Goal: Leave review/rating: Leave review/rating

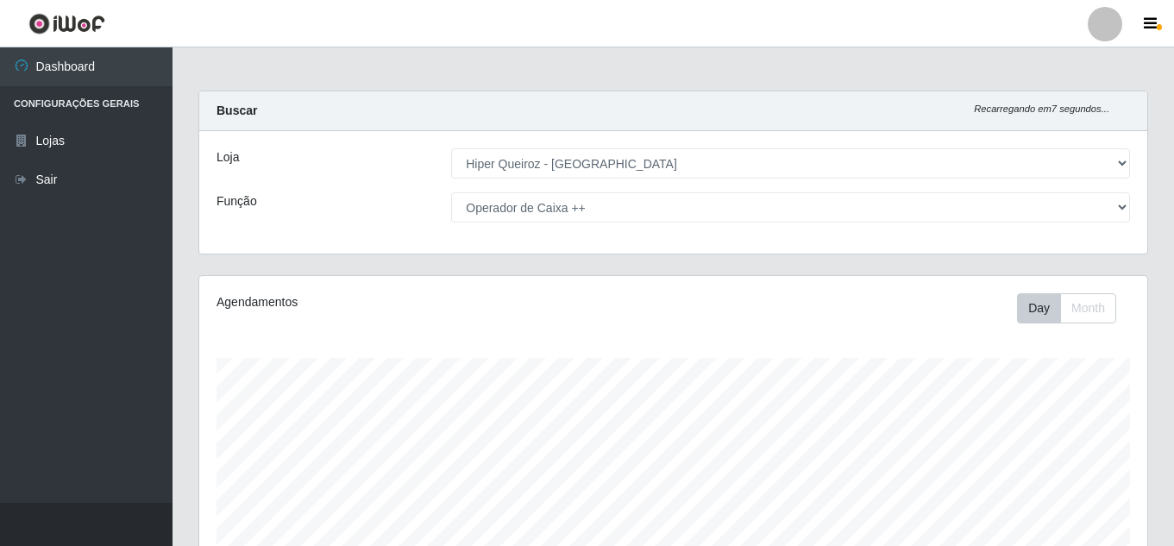
select select "513"
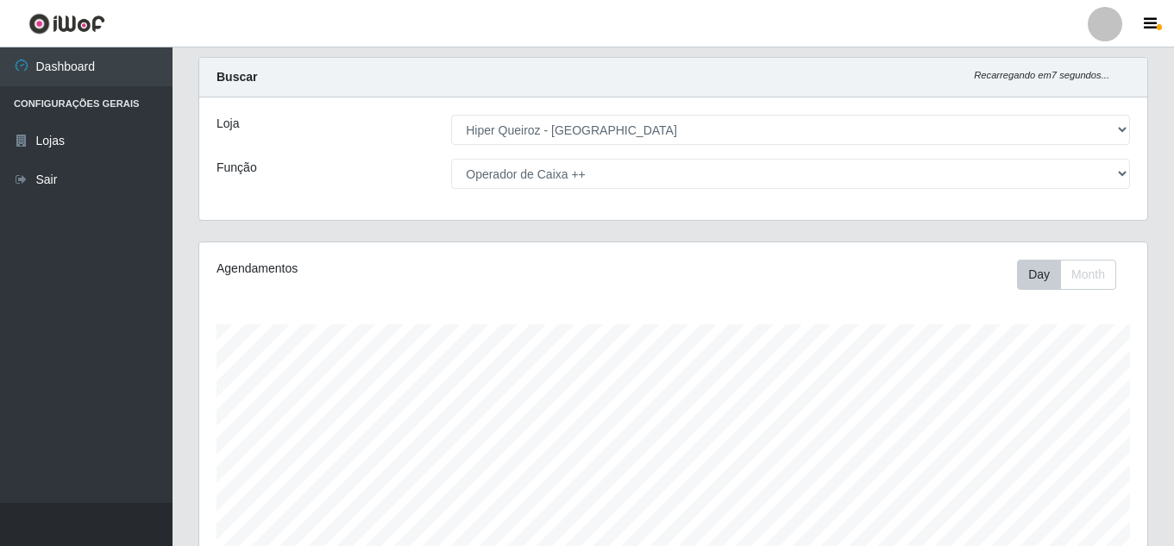
scroll to position [358, 948]
click at [587, 183] on select "[Selecione...] Embalador Embalador + Embalador ++ Operador de Caixa Operador de…" at bounding box center [790, 174] width 679 height 30
select select "1"
click at [451, 159] on select "[Selecione...] Embalador Embalador + Embalador ++ Operador de Caixa Operador de…" at bounding box center [790, 174] width 679 height 30
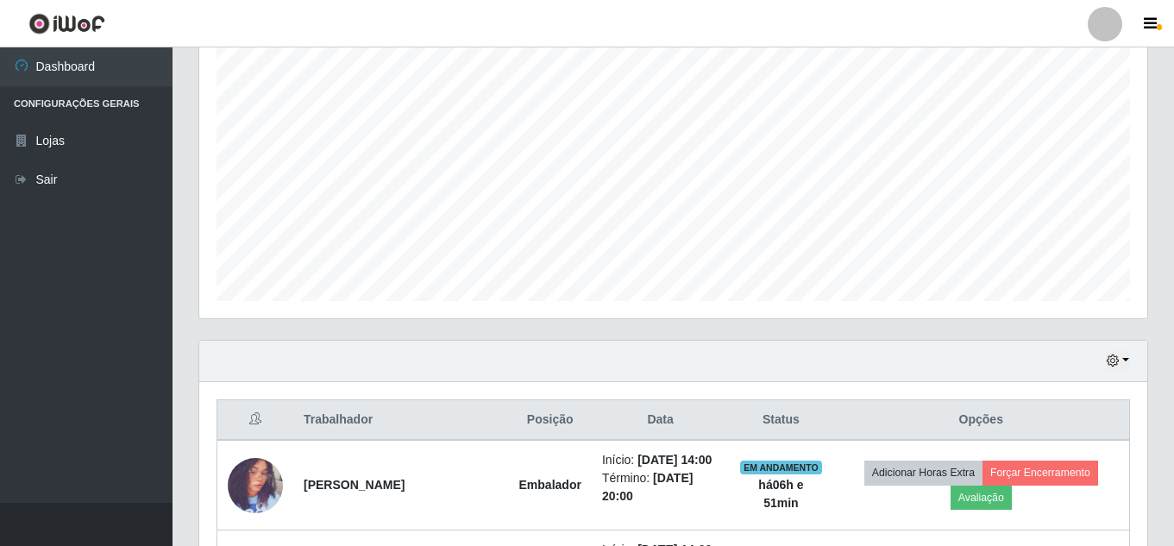
scroll to position [379, 0]
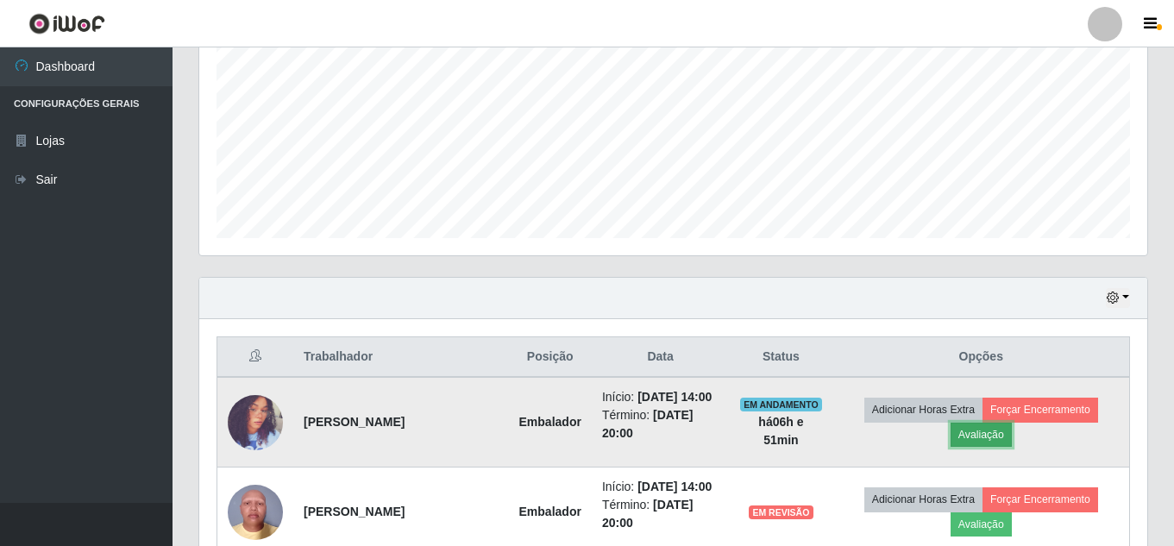
click at [981, 447] on button "Avaliação" at bounding box center [981, 435] width 61 height 24
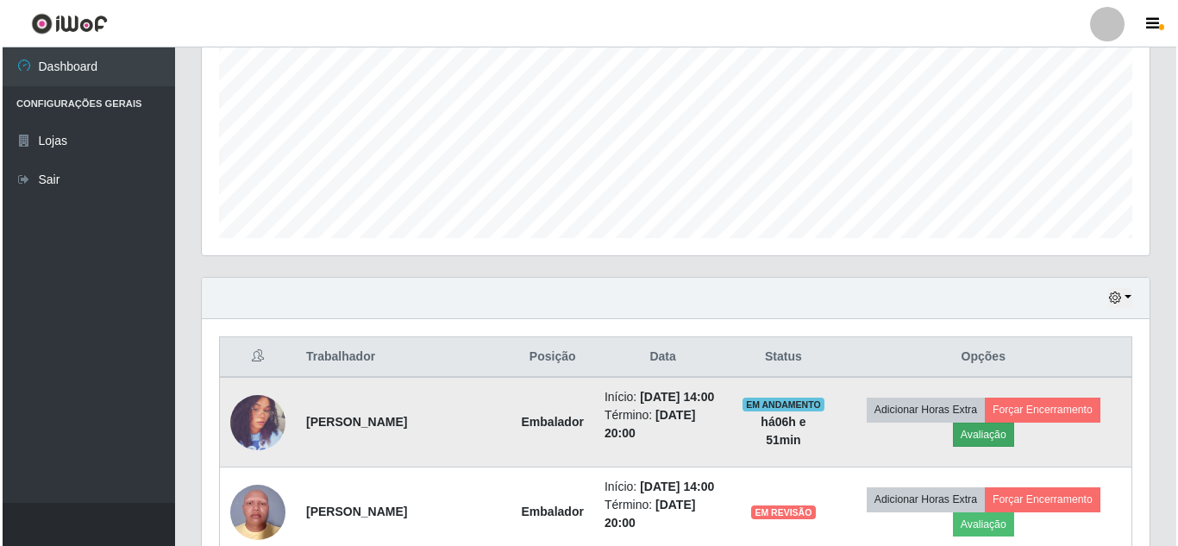
scroll to position [358, 939]
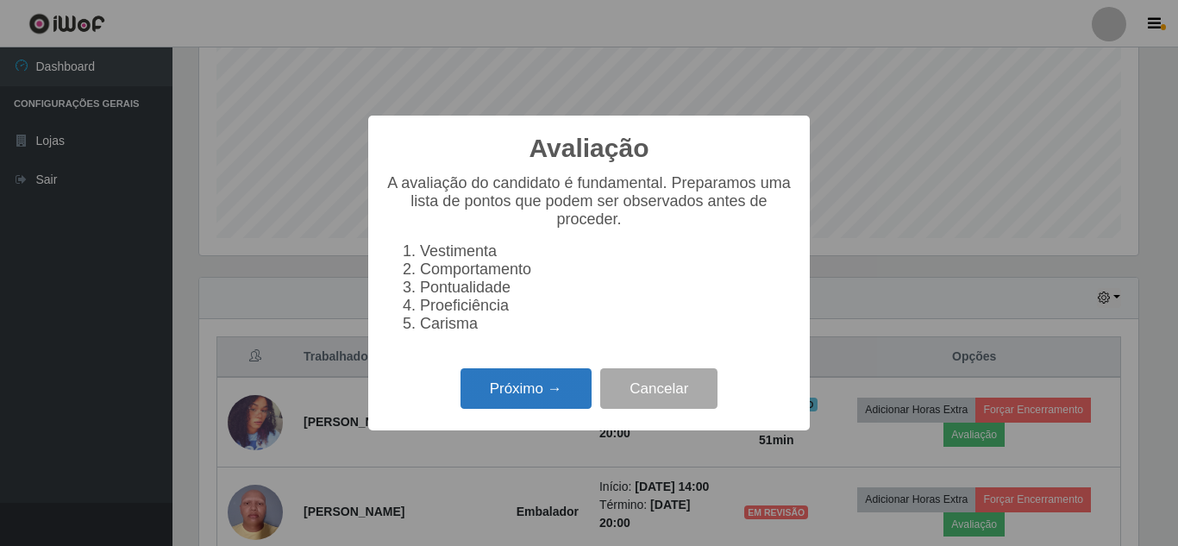
click at [545, 393] on button "Próximo →" at bounding box center [526, 388] width 131 height 41
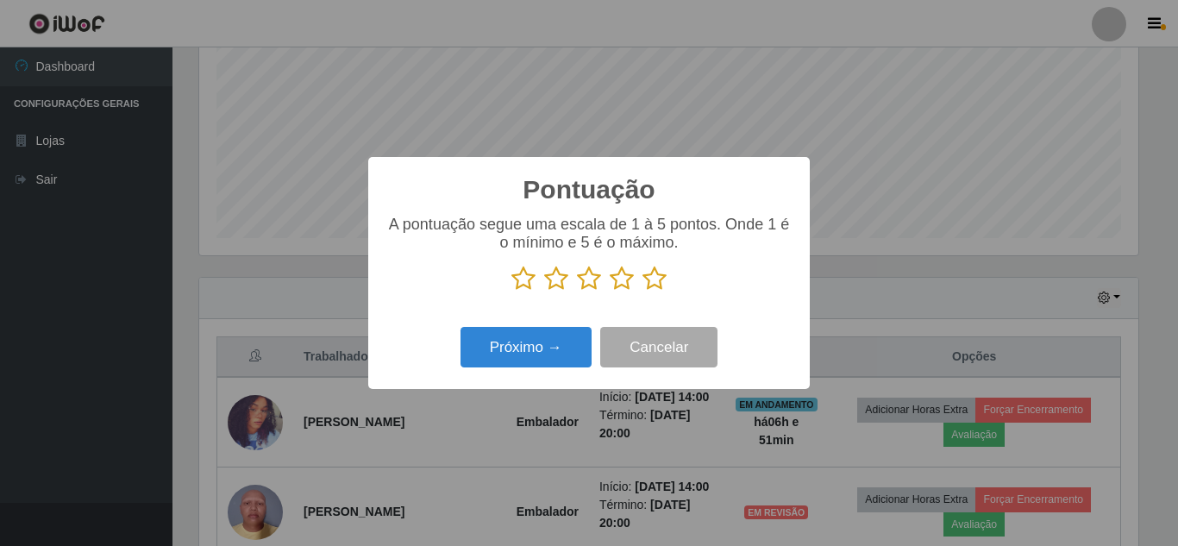
click at [647, 280] on icon at bounding box center [655, 279] width 24 height 26
click at [643, 292] on input "radio" at bounding box center [643, 292] width 0 height 0
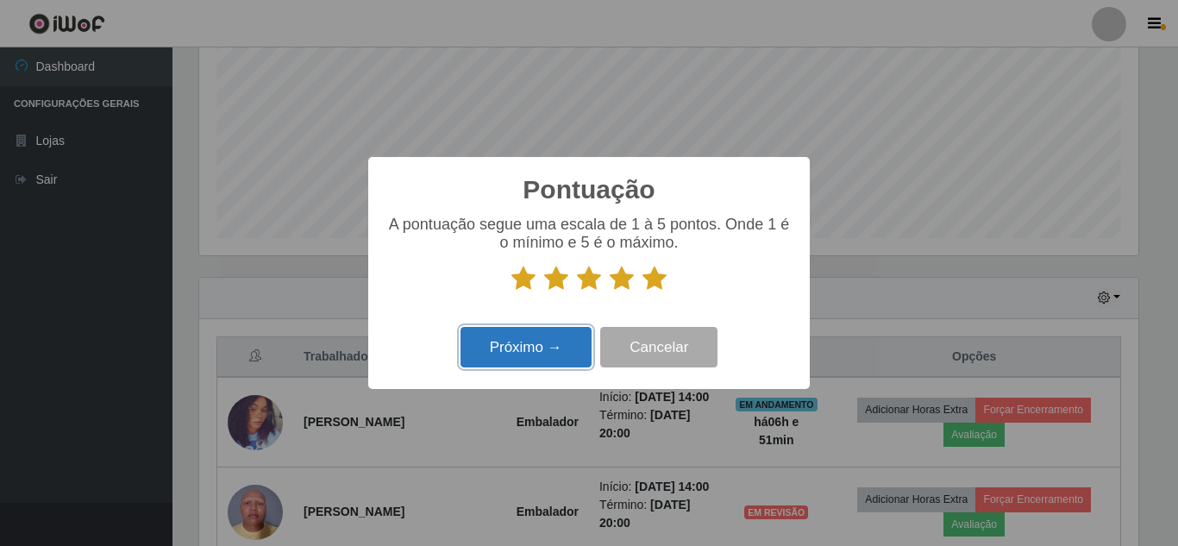
click at [529, 332] on button "Próximo →" at bounding box center [526, 347] width 131 height 41
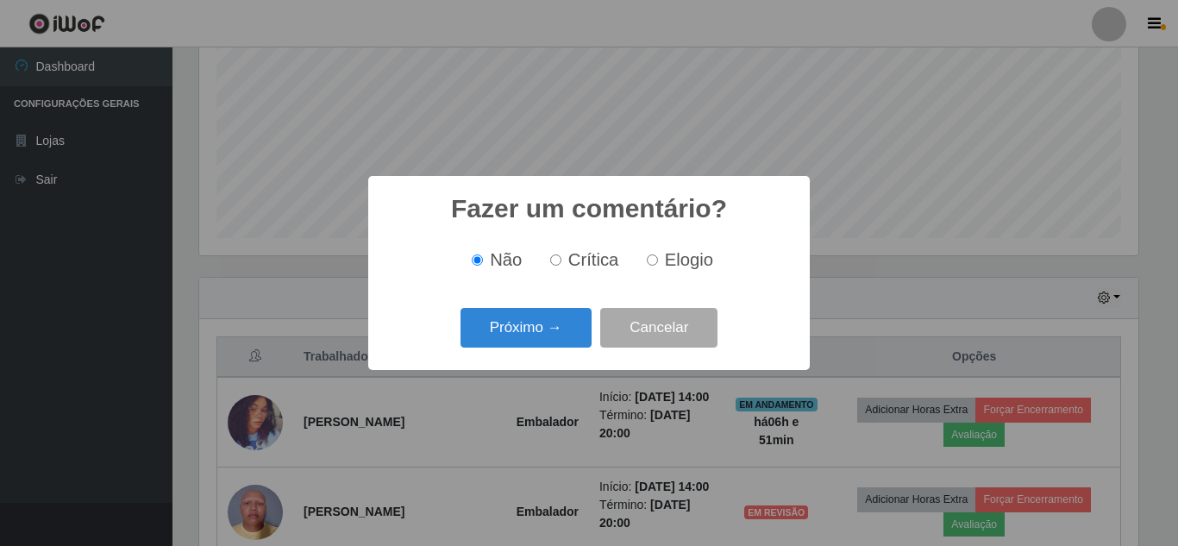
click at [656, 259] on label "Elogio" at bounding box center [676, 260] width 73 height 20
click at [653, 261] on input "Elogio" at bounding box center [652, 260] width 11 height 11
radio input "true"
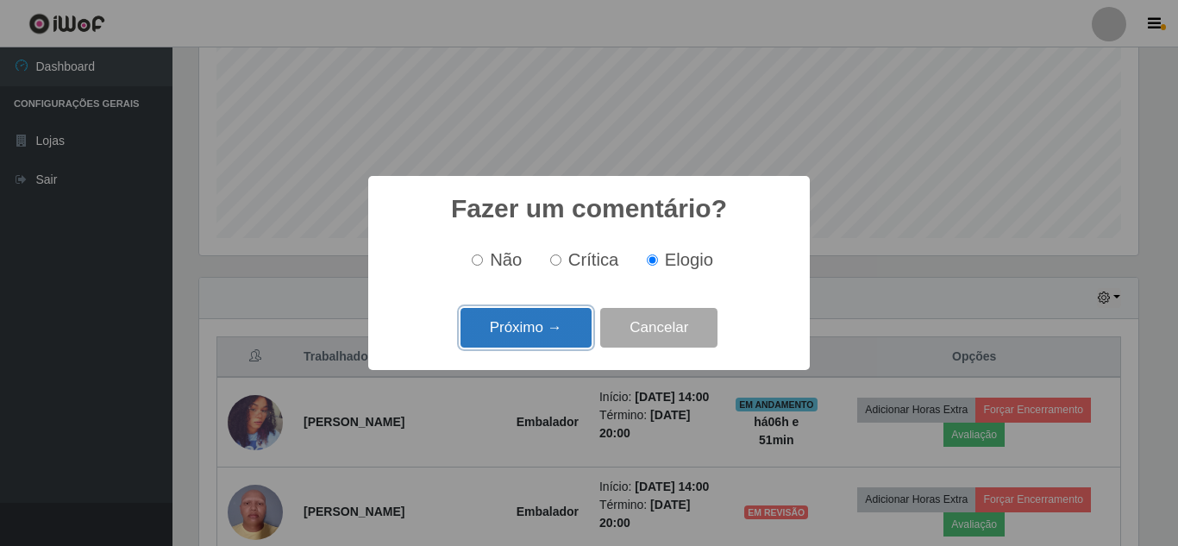
click at [556, 320] on button "Próximo →" at bounding box center [526, 328] width 131 height 41
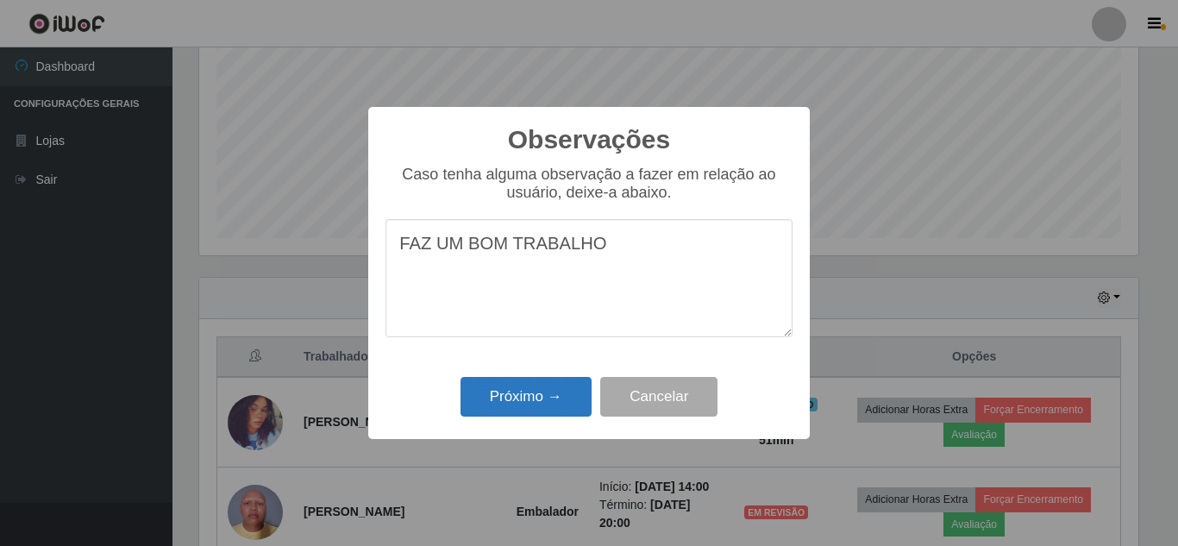
type textarea "FAZ UM BOM TRABALHO"
click at [560, 384] on button "Próximo →" at bounding box center [526, 397] width 131 height 41
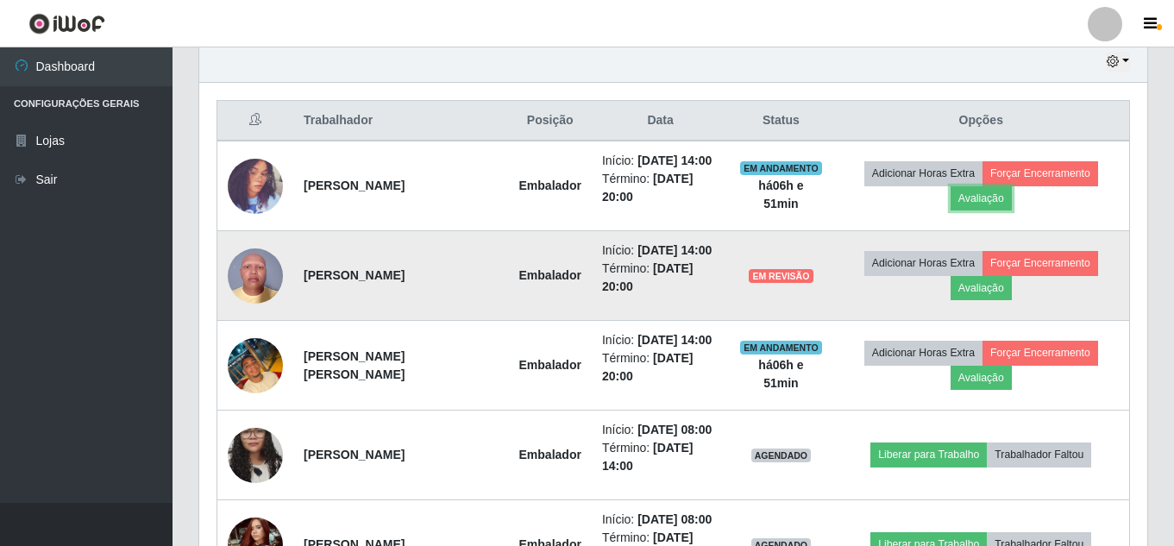
scroll to position [638, 0]
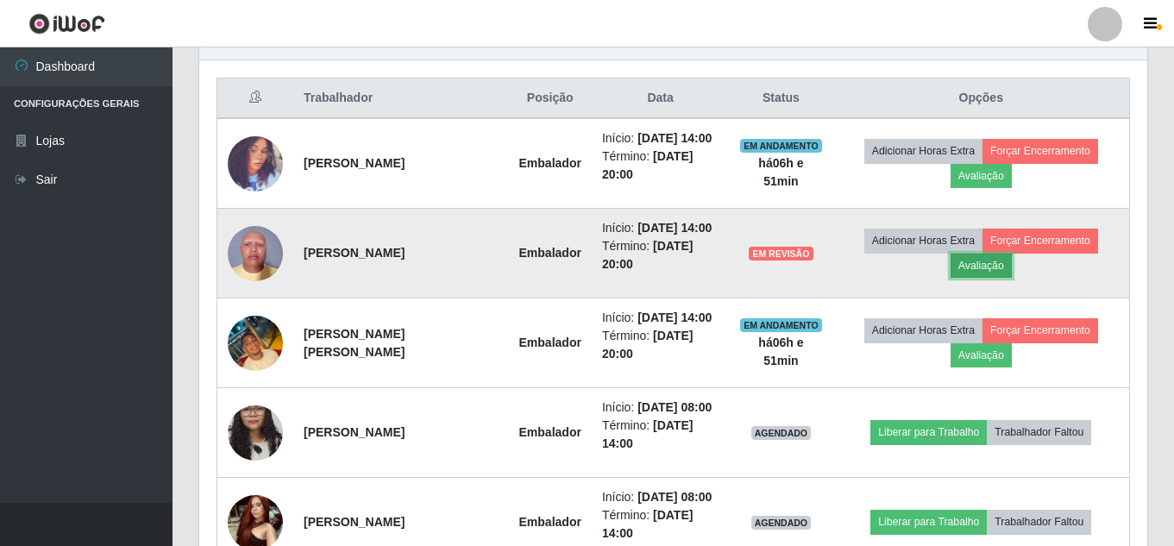
click at [999, 278] on button "Avaliação" at bounding box center [981, 266] width 61 height 24
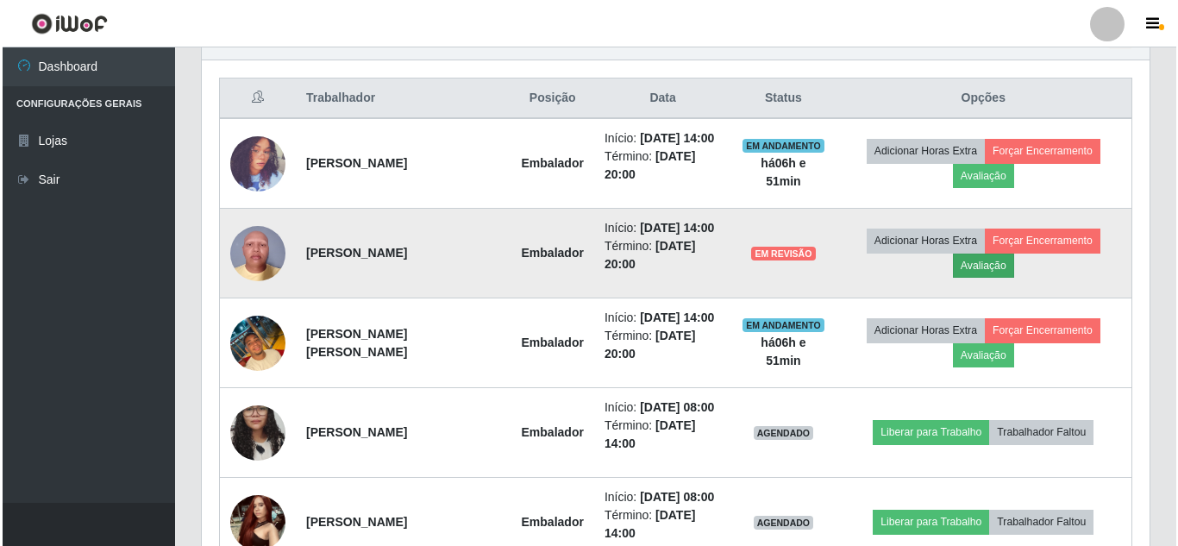
scroll to position [358, 939]
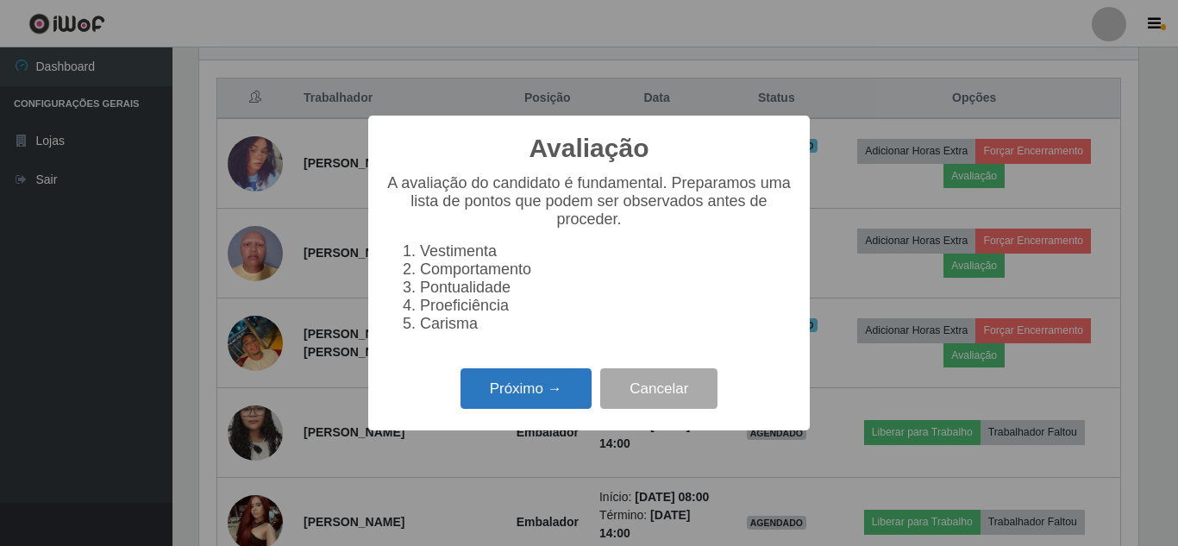
click at [493, 380] on button "Próximo →" at bounding box center [526, 388] width 131 height 41
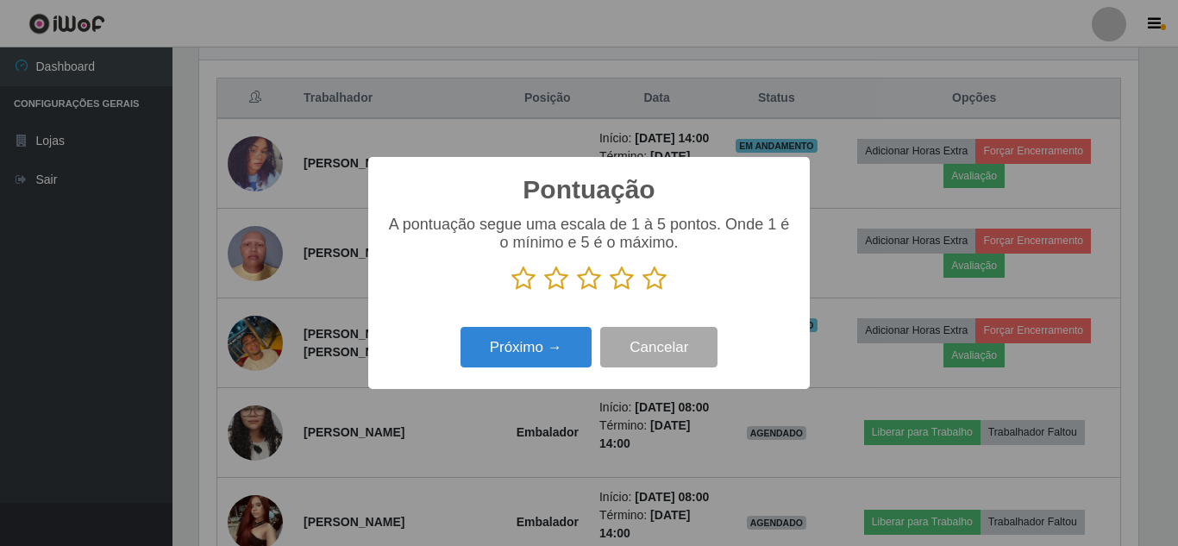
click at [663, 280] on icon at bounding box center [655, 279] width 24 height 26
click at [643, 292] on input "radio" at bounding box center [643, 292] width 0 height 0
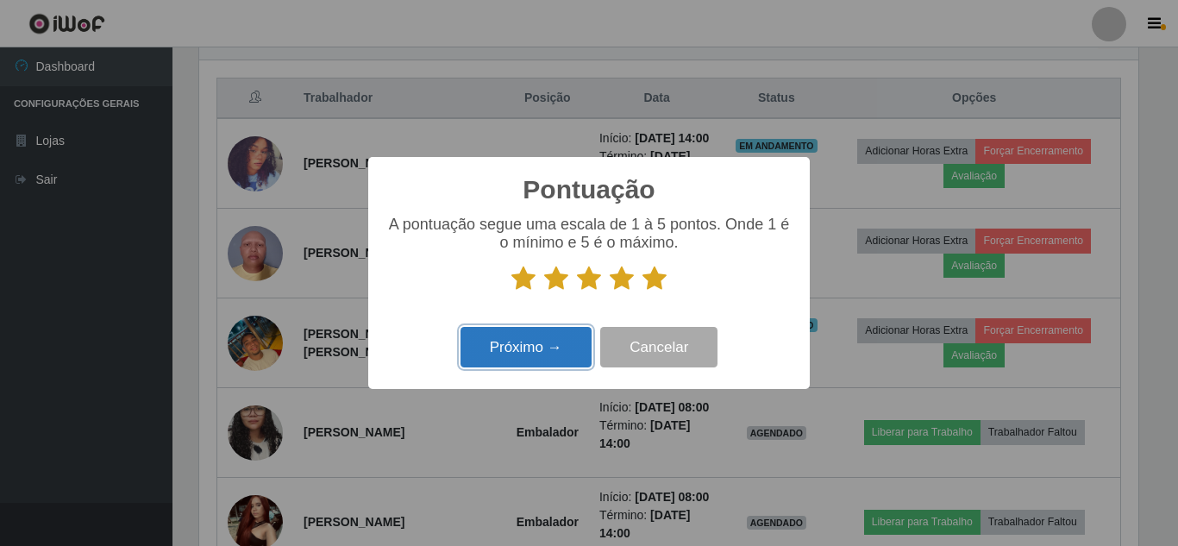
click at [500, 355] on button "Próximo →" at bounding box center [526, 347] width 131 height 41
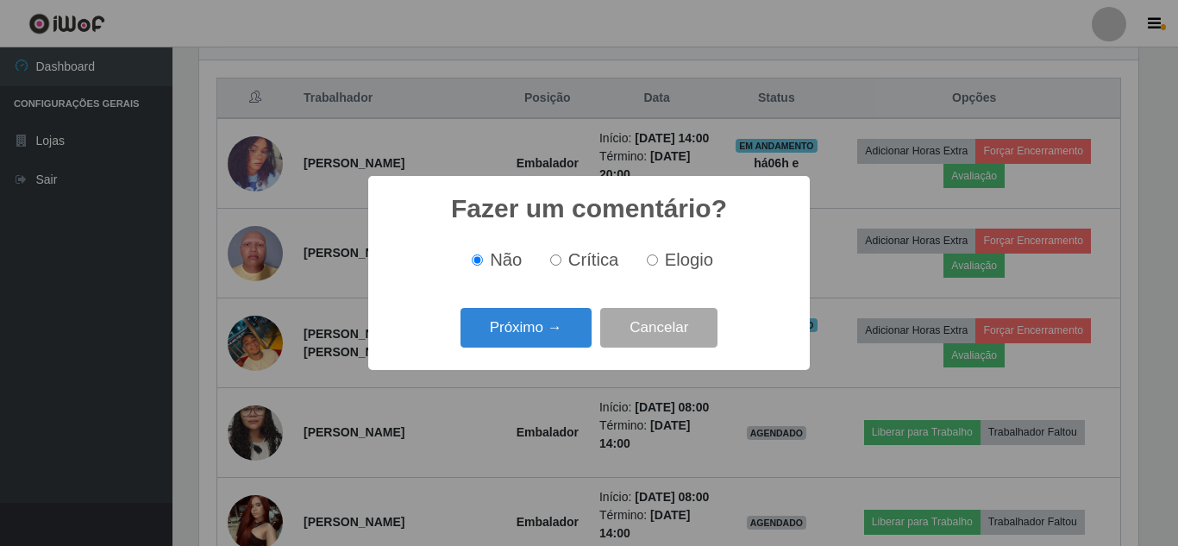
click at [657, 261] on label "Elogio" at bounding box center [676, 260] width 73 height 20
click at [657, 261] on input "Elogio" at bounding box center [652, 260] width 11 height 11
radio input "true"
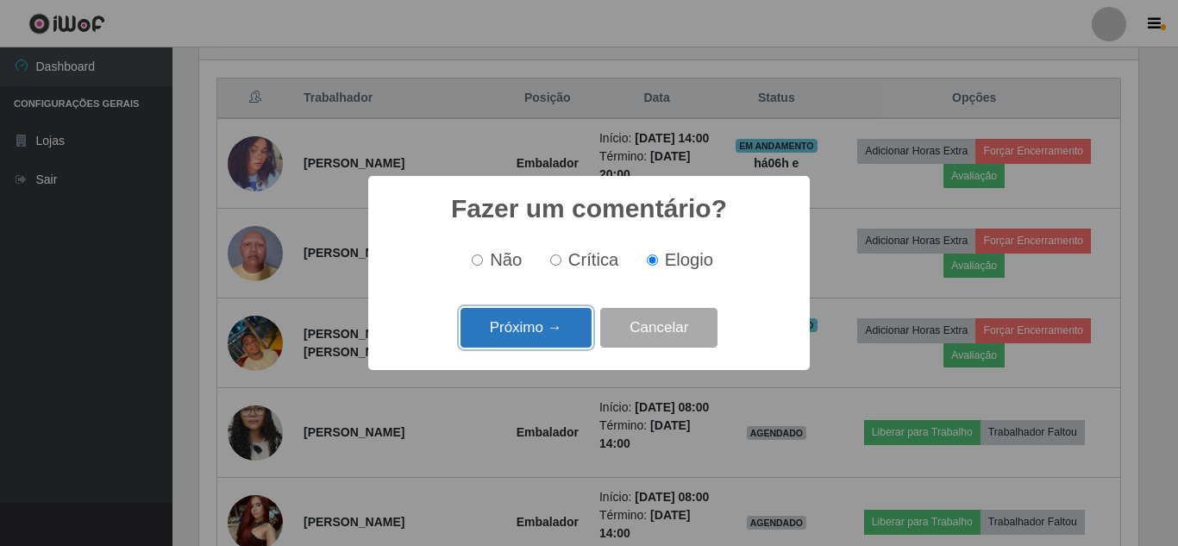
click at [552, 333] on button "Próximo →" at bounding box center [526, 328] width 131 height 41
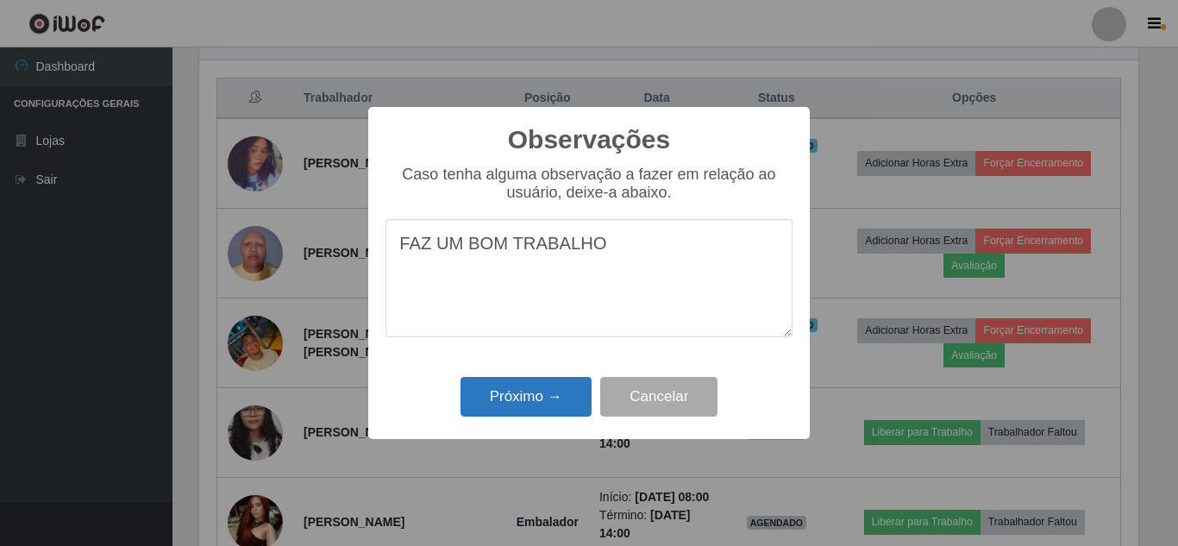
type textarea "FAZ UM BOM TRABALHO"
click at [510, 398] on button "Próximo →" at bounding box center [526, 397] width 131 height 41
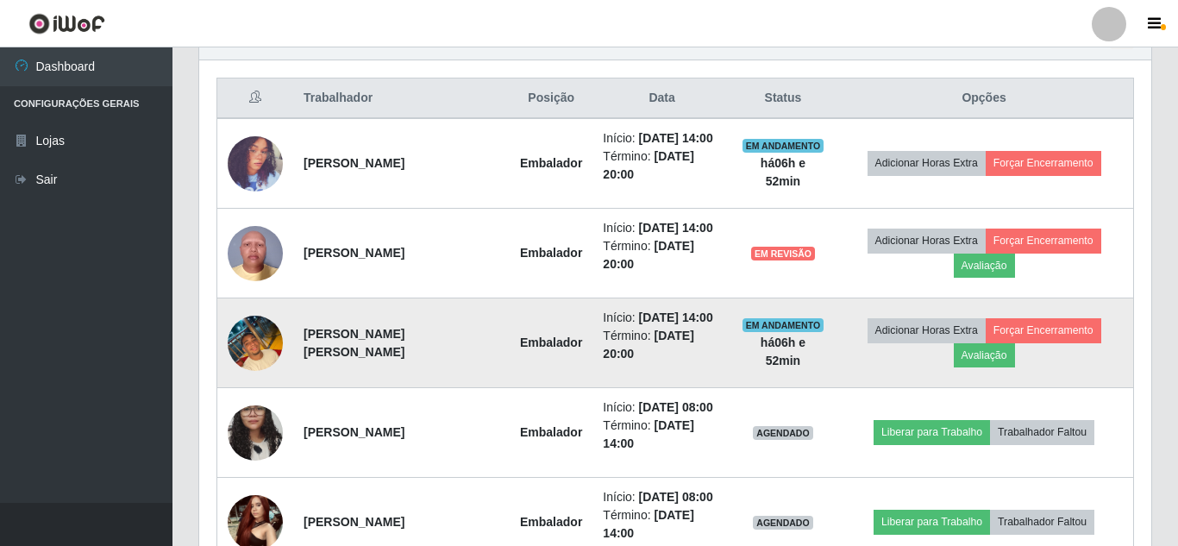
scroll to position [358, 948]
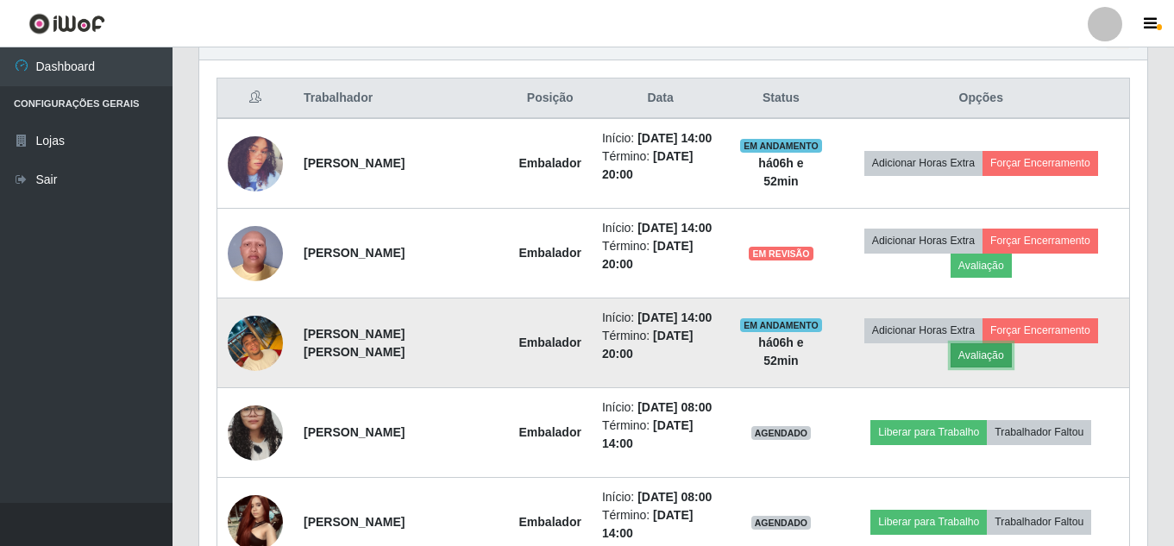
click at [983, 368] on button "Avaliação" at bounding box center [981, 355] width 61 height 24
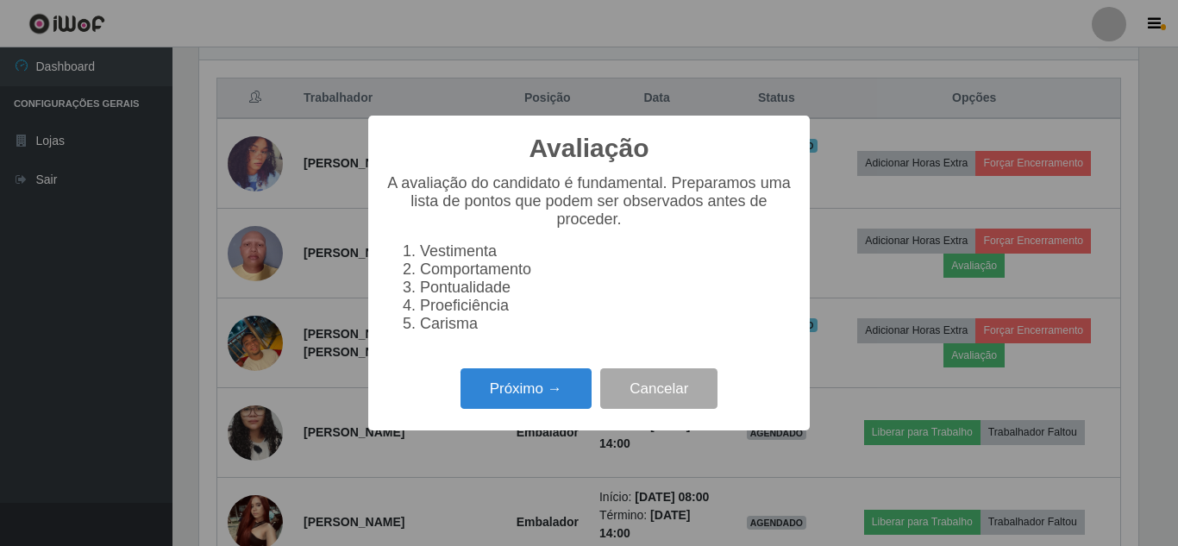
scroll to position [358, 939]
click at [502, 403] on button "Próximo →" at bounding box center [526, 388] width 131 height 41
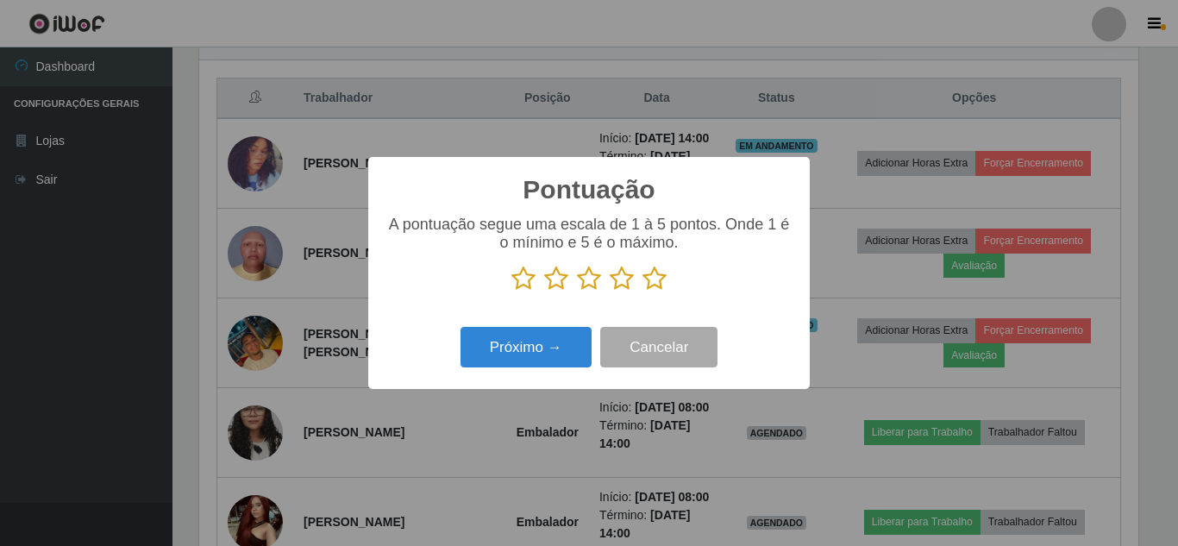
click at [618, 278] on icon at bounding box center [622, 279] width 24 height 26
click at [610, 292] on input "radio" at bounding box center [610, 292] width 0 height 0
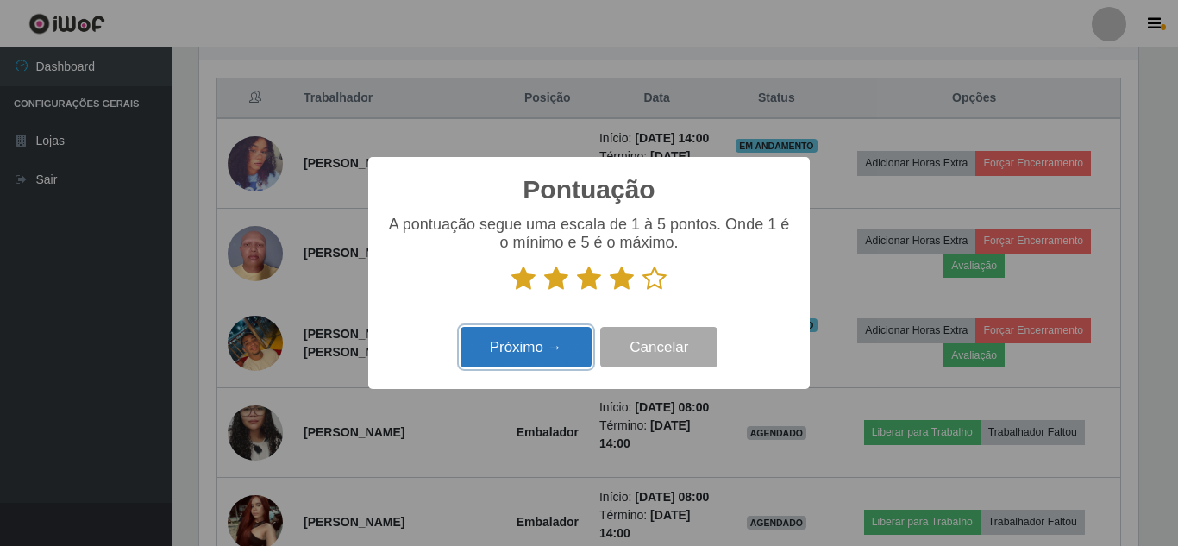
click at [556, 349] on button "Próximo →" at bounding box center [526, 347] width 131 height 41
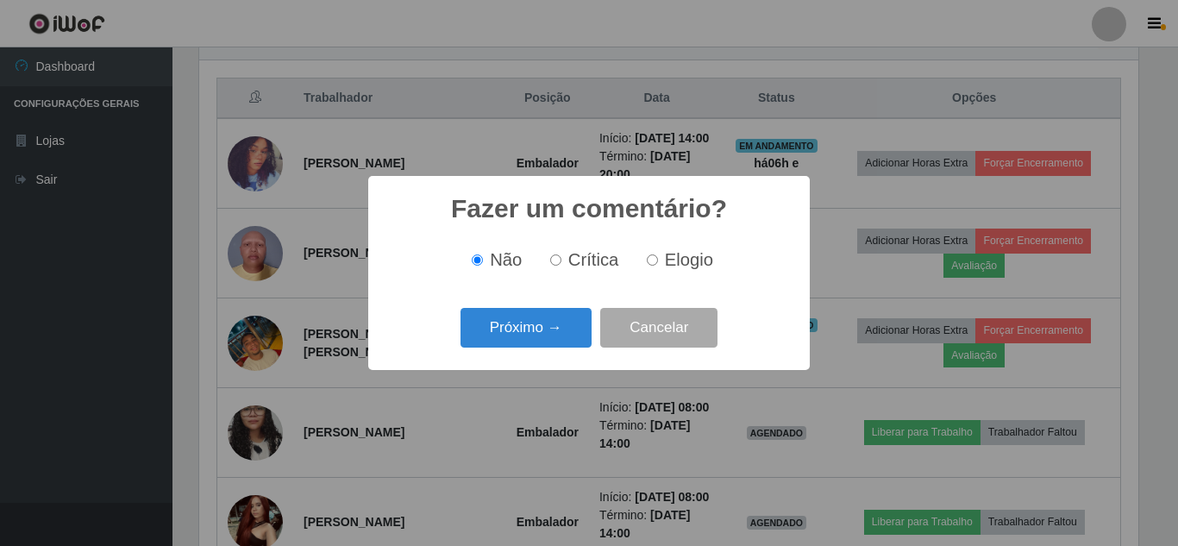
click at [661, 264] on label "Elogio" at bounding box center [676, 260] width 73 height 20
click at [658, 264] on input "Elogio" at bounding box center [652, 260] width 11 height 11
radio input "true"
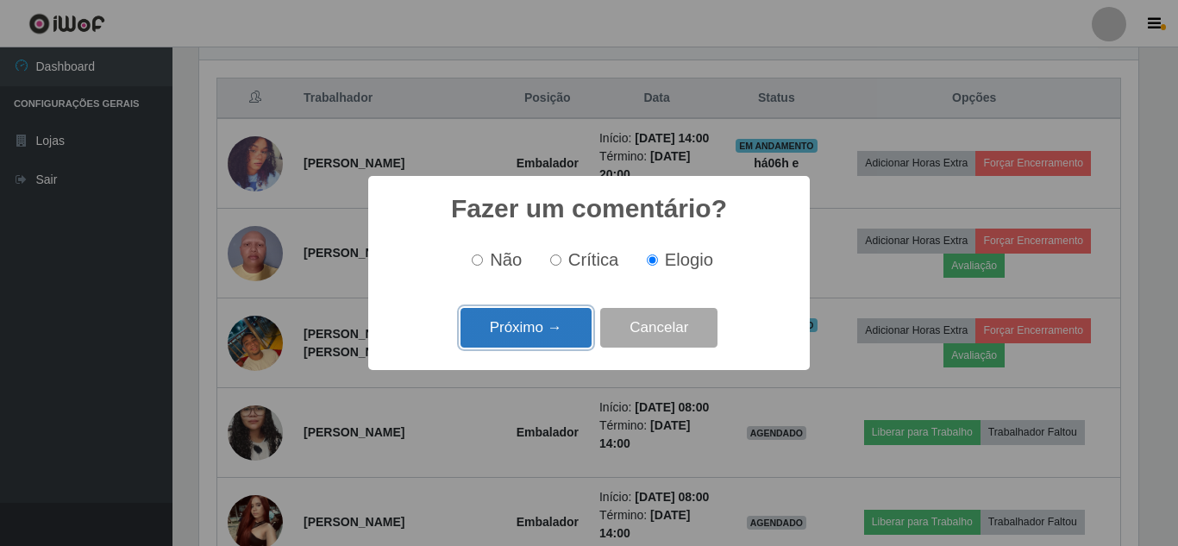
click at [523, 324] on button "Próximo →" at bounding box center [526, 328] width 131 height 41
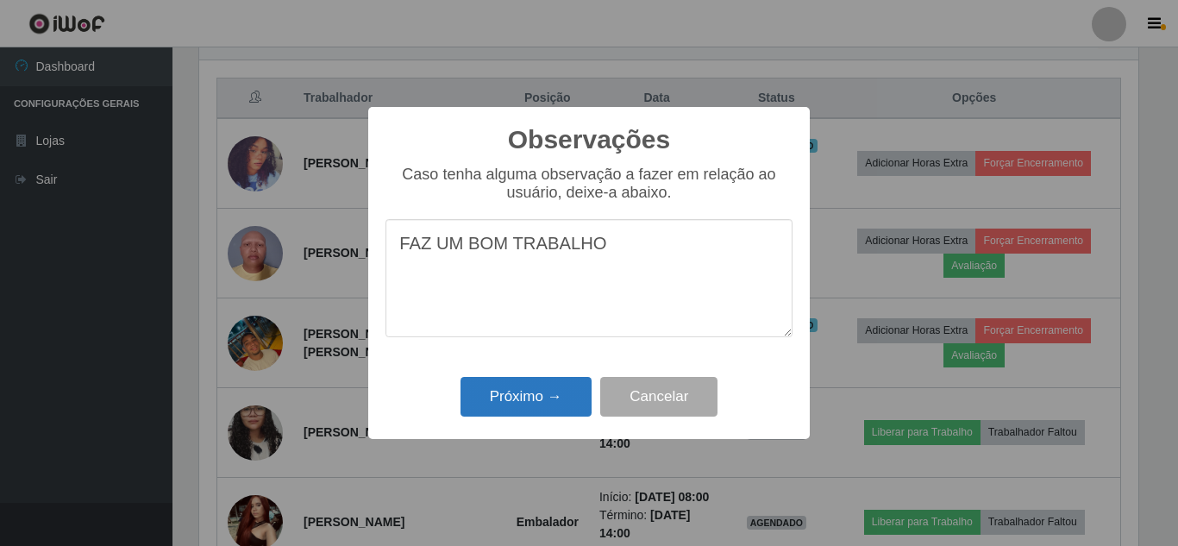
type textarea "FAZ UM BOM TRABALHO"
click at [530, 402] on button "Próximo →" at bounding box center [526, 397] width 131 height 41
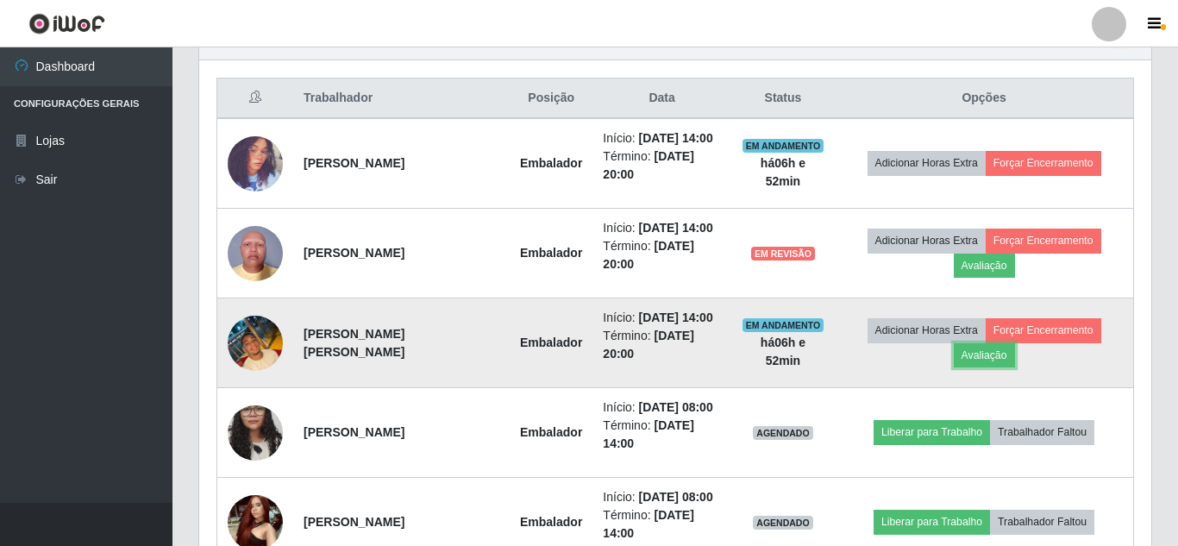
scroll to position [358, 948]
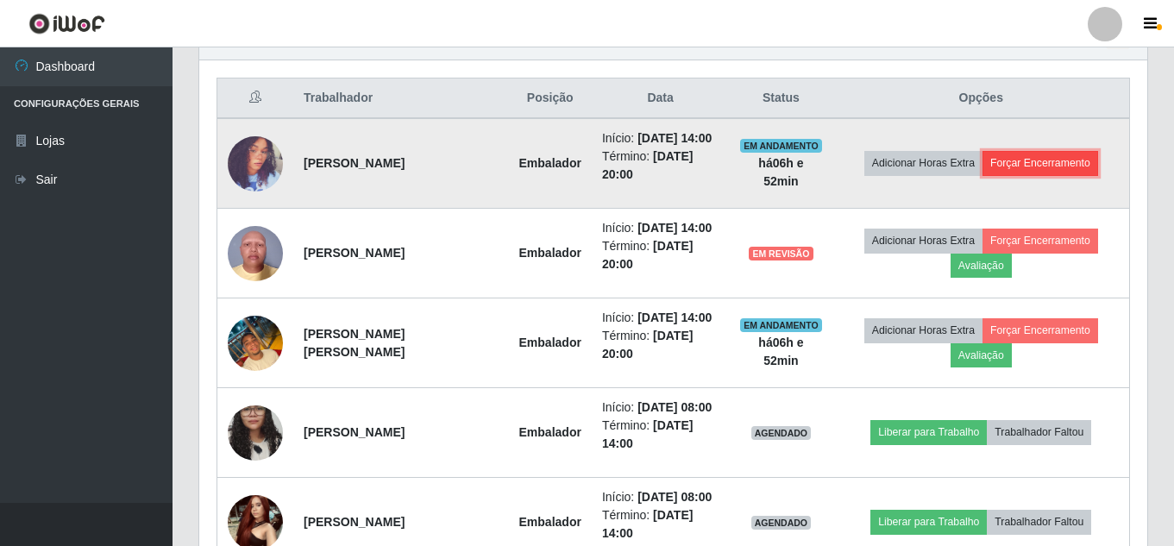
click at [1041, 166] on button "Forçar Encerramento" at bounding box center [1041, 163] width 116 height 24
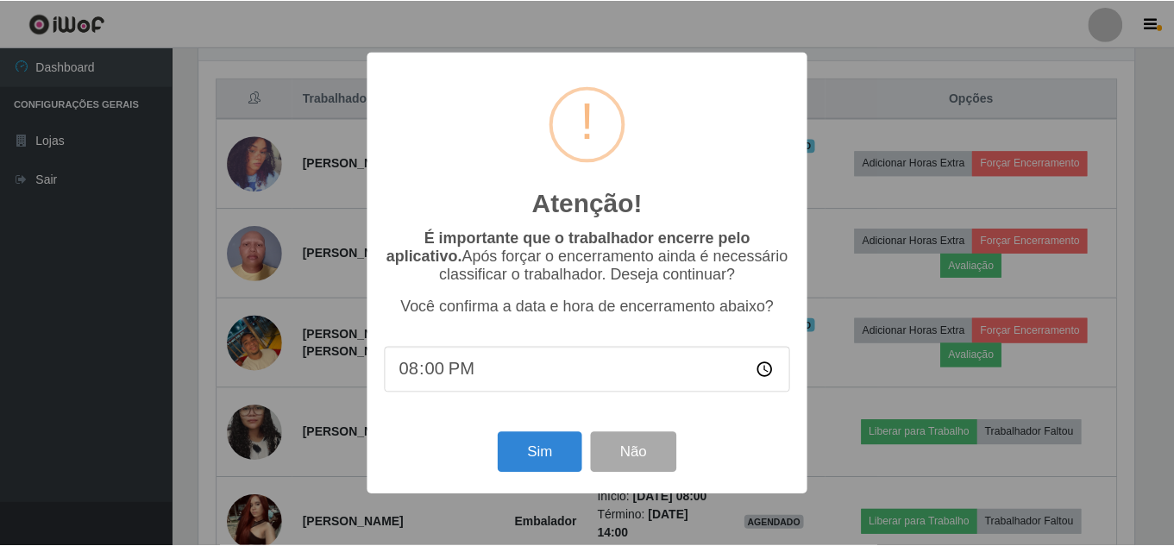
scroll to position [358, 939]
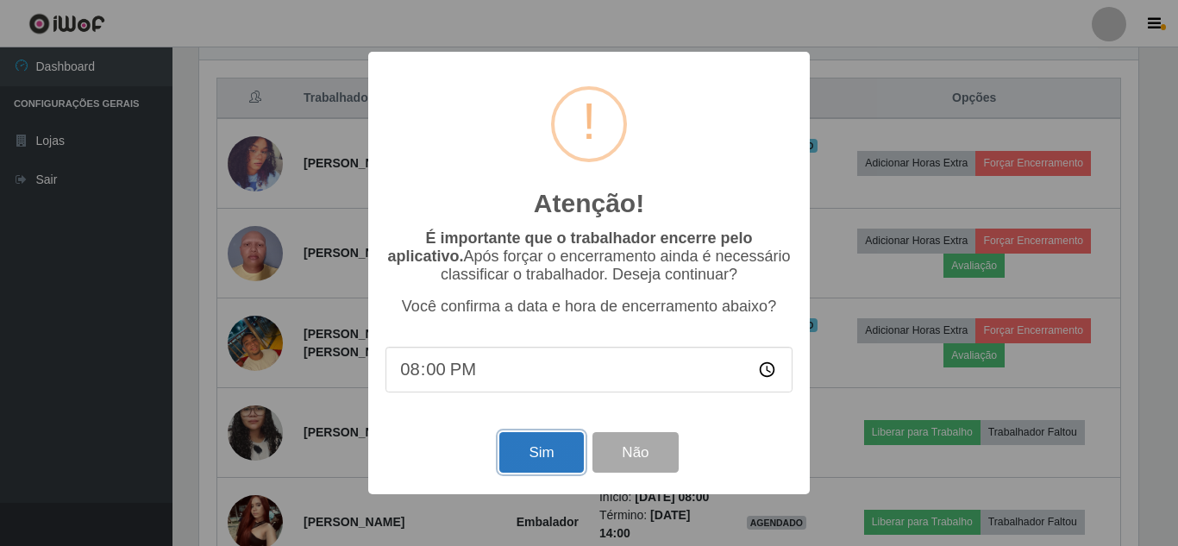
click at [516, 461] on button "Sim" at bounding box center [542, 452] width 84 height 41
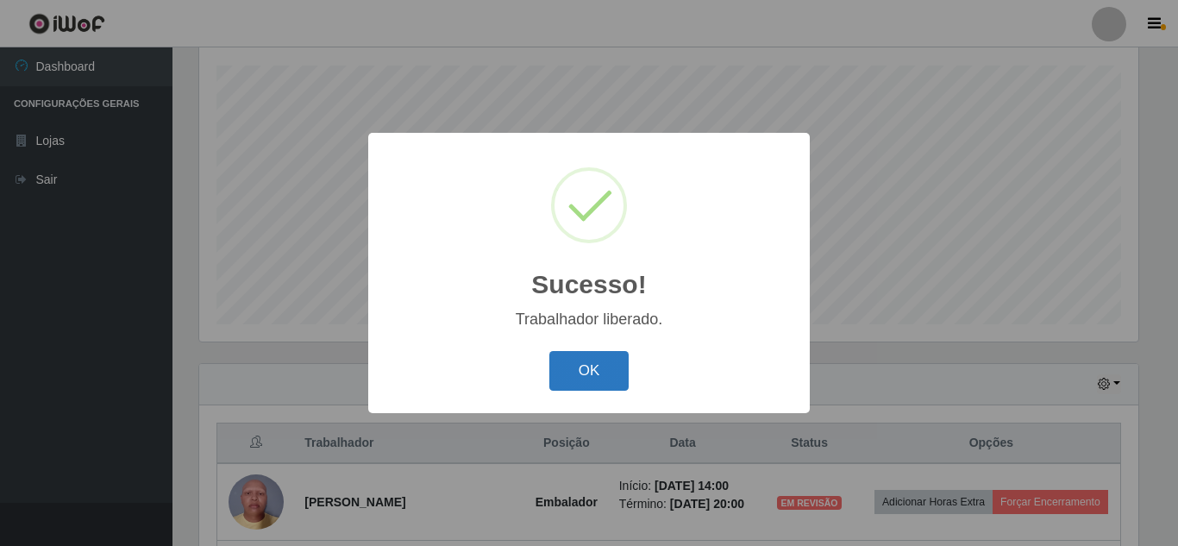
click at [597, 370] on button "OK" at bounding box center [590, 371] width 80 height 41
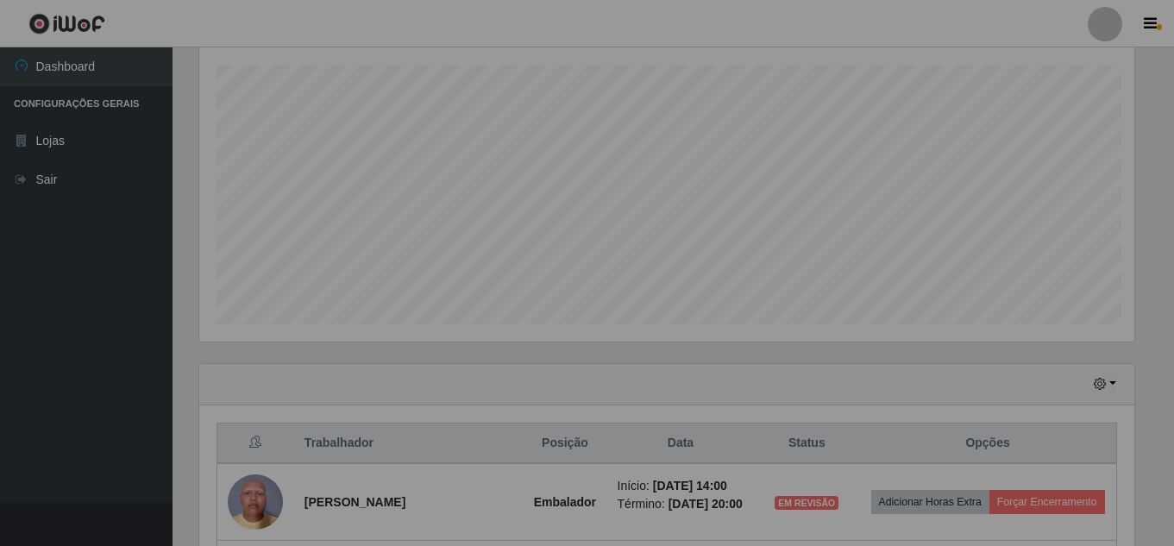
scroll to position [0, 0]
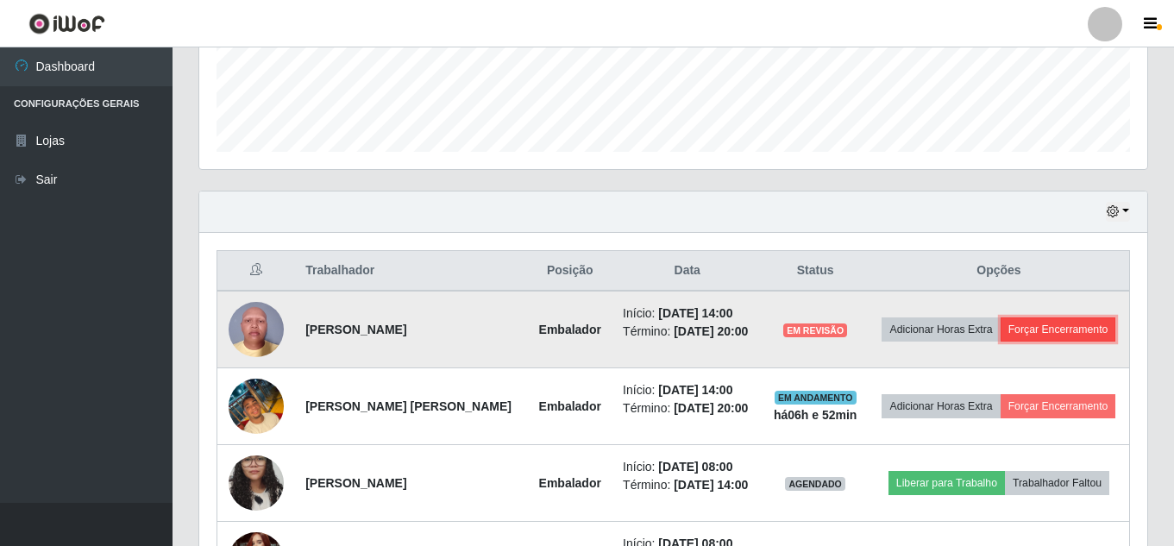
click at [1001, 342] on button "Forçar Encerramento" at bounding box center [1059, 329] width 116 height 24
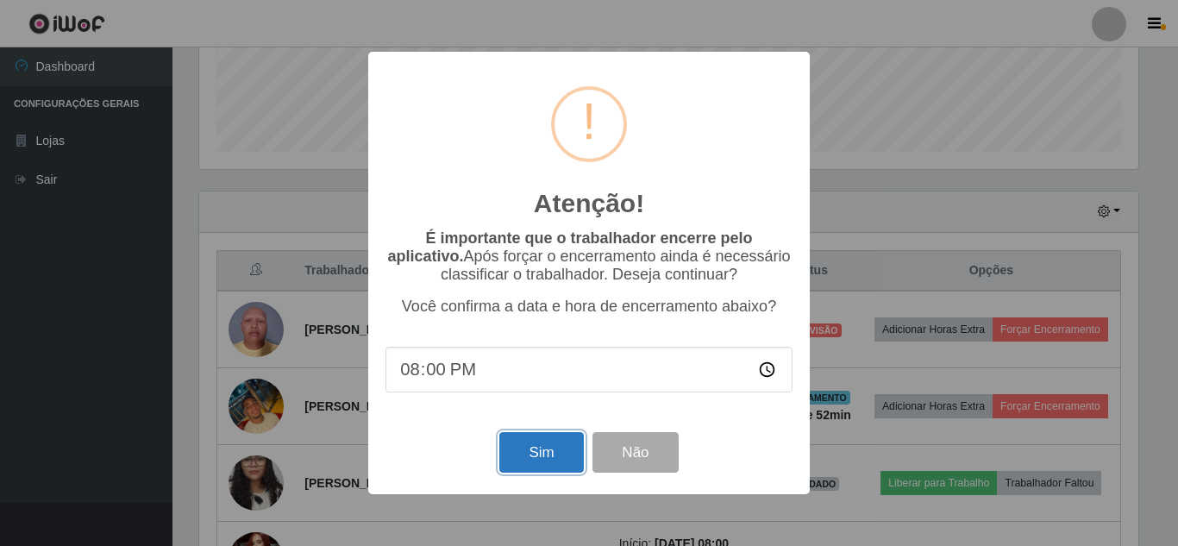
click at [531, 455] on button "Sim" at bounding box center [542, 452] width 84 height 41
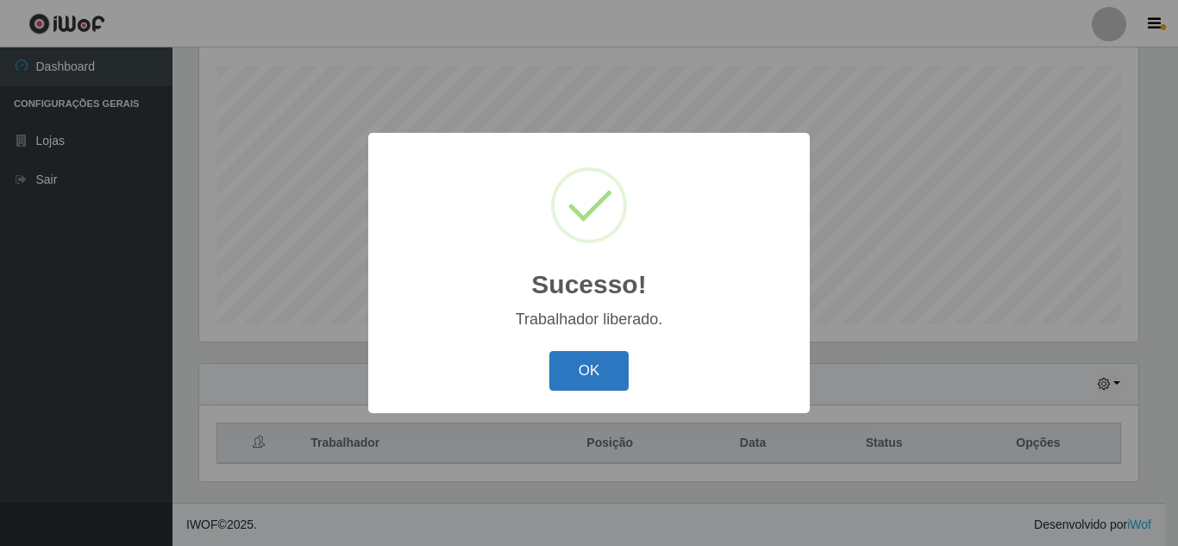
click at [572, 365] on button "OK" at bounding box center [590, 371] width 80 height 41
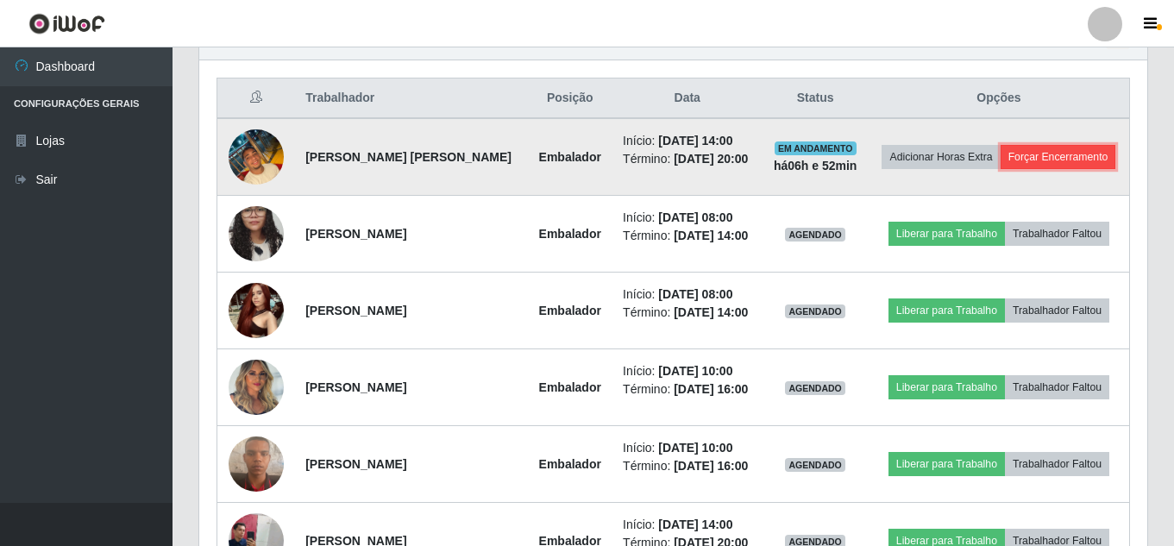
click at [1001, 169] on button "Forçar Encerramento" at bounding box center [1059, 157] width 116 height 24
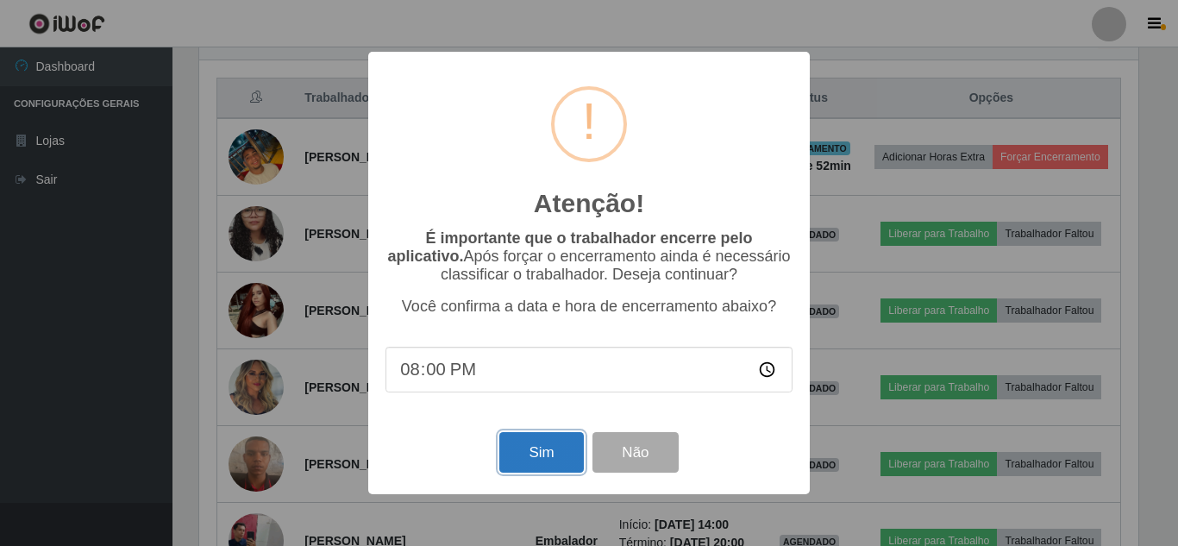
click at [542, 450] on button "Sim" at bounding box center [542, 452] width 84 height 41
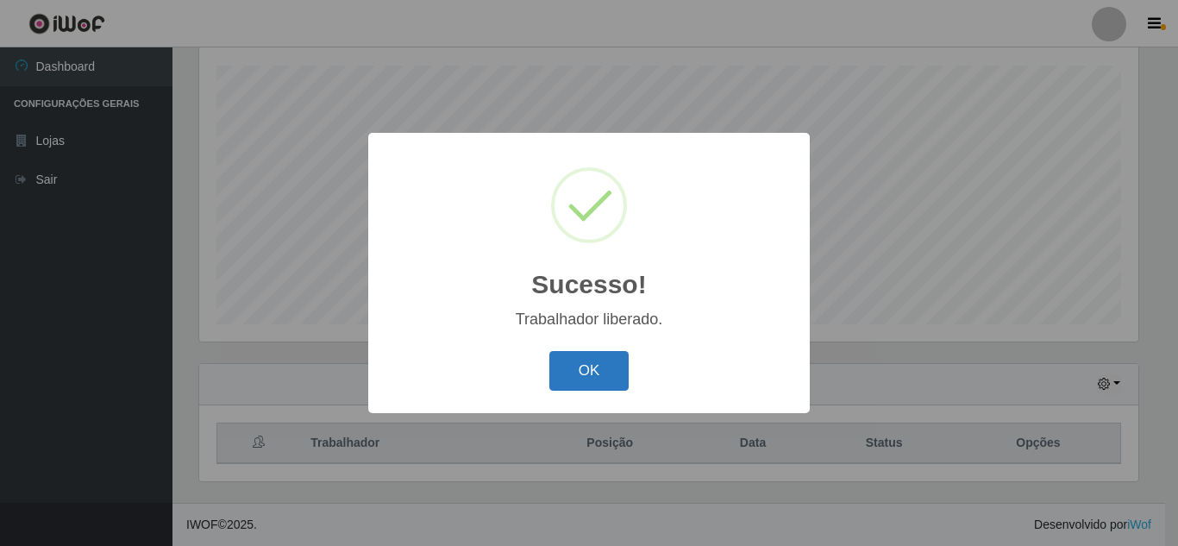
click at [590, 370] on button "OK" at bounding box center [590, 371] width 80 height 41
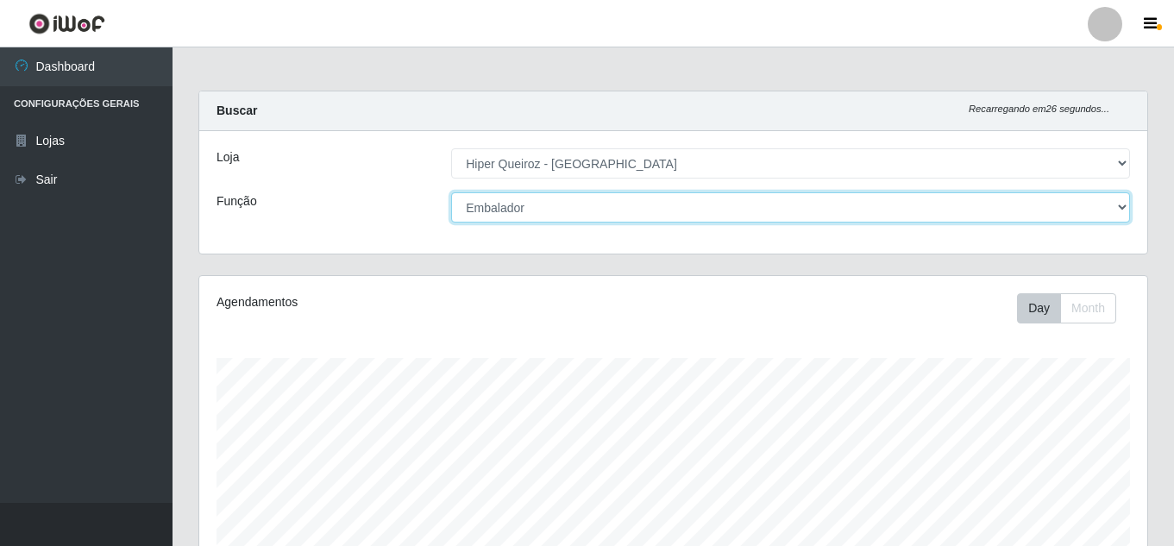
click at [537, 207] on select "[Selecione...] Embalador Embalador + Embalador ++ Operador de Caixa Operador de…" at bounding box center [790, 207] width 679 height 30
click at [566, 201] on select "[Selecione...] Embalador Embalador + Embalador ++ Operador de Caixa Operador de…" at bounding box center [790, 207] width 679 height 30
click at [451, 192] on select "[Selecione...] Embalador Embalador + Embalador ++ Operador de Caixa Operador de…" at bounding box center [790, 207] width 679 height 30
click at [586, 203] on select "[Selecione...] Embalador Embalador + Embalador ++ Operador de Caixa Operador de…" at bounding box center [790, 207] width 679 height 30
click at [451, 192] on select "[Selecione...] Embalador Embalador + Embalador ++ Operador de Caixa Operador de…" at bounding box center [790, 207] width 679 height 30
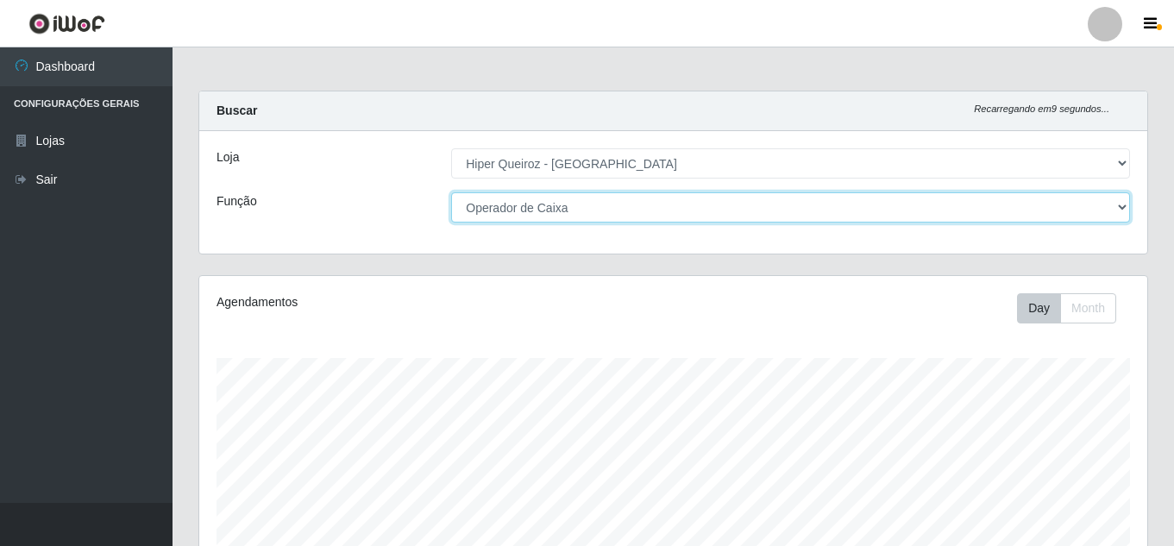
click at [610, 194] on select "[Selecione...] Embalador Embalador + Embalador ++ Operador de Caixa Operador de…" at bounding box center [790, 207] width 679 height 30
select select "72"
click at [451, 192] on select "[Selecione...] Embalador Embalador + Embalador ++ Operador de Caixa Operador de…" at bounding box center [790, 207] width 679 height 30
